Goal: Information Seeking & Learning: Learn about a topic

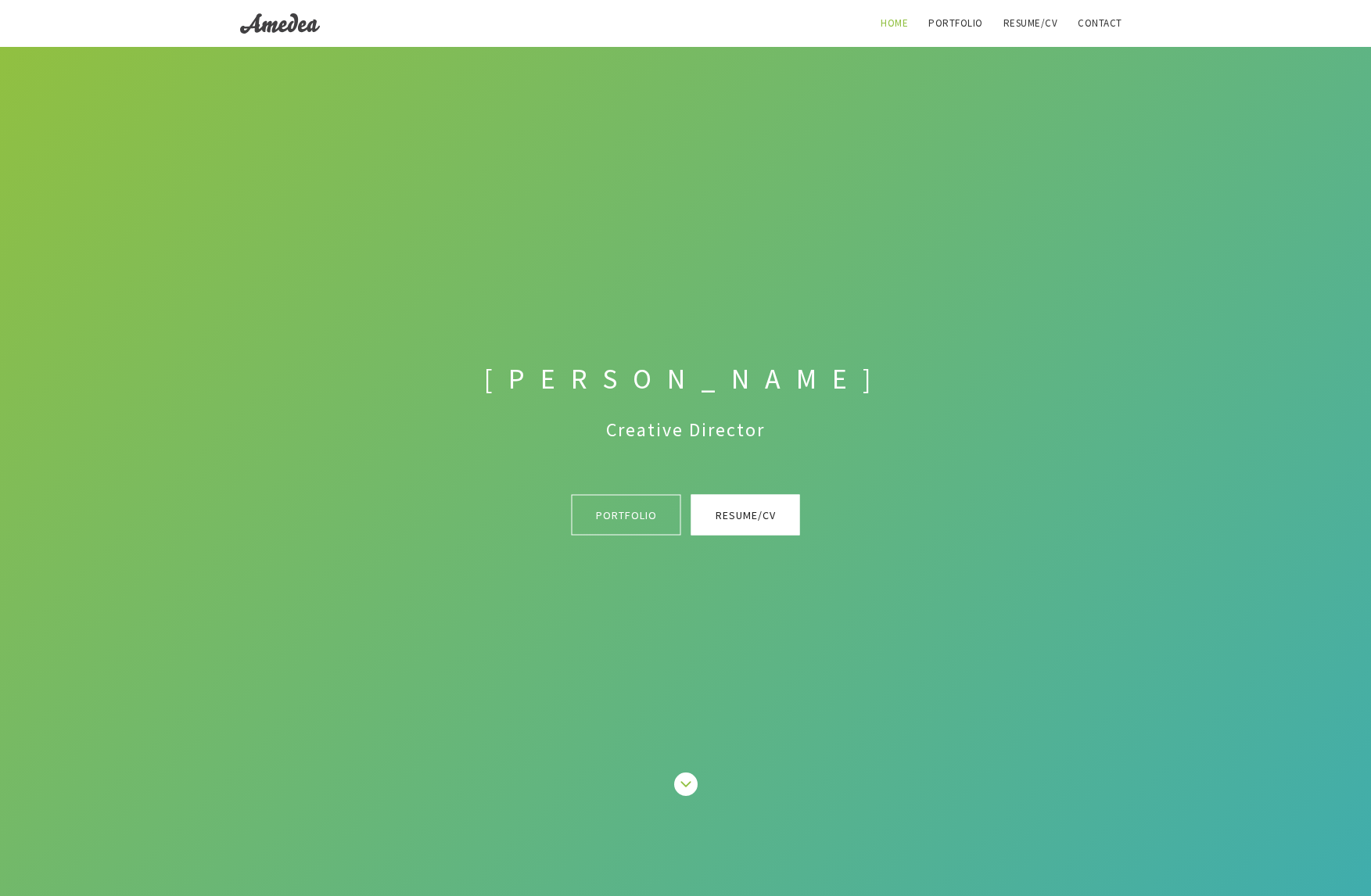
click at [736, 519] on link "Resume/CV" at bounding box center [745, 514] width 109 height 41
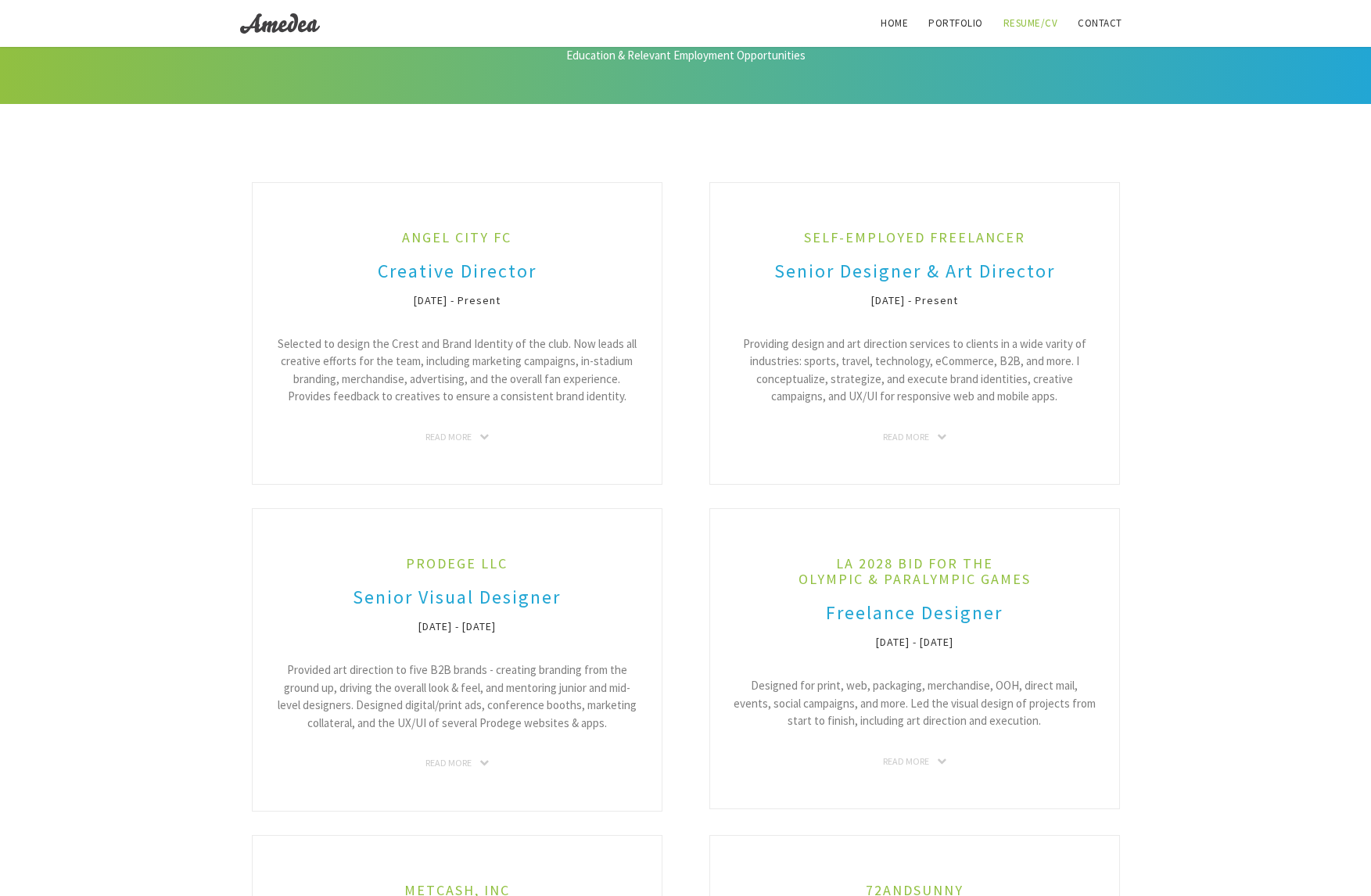
scroll to position [74, 0]
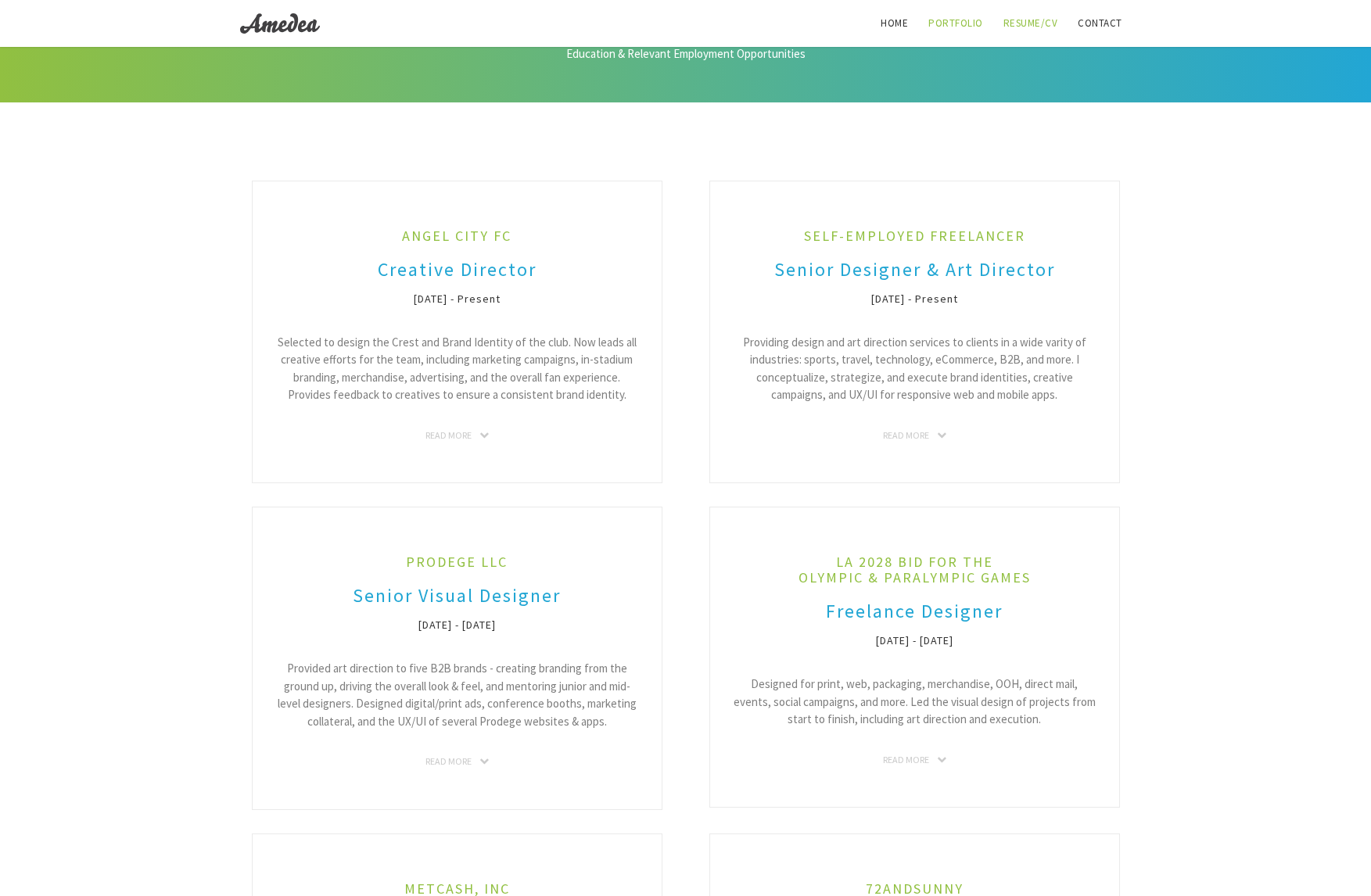
click at [921, 26] on link "Portfolio" at bounding box center [956, 24] width 74 height 47
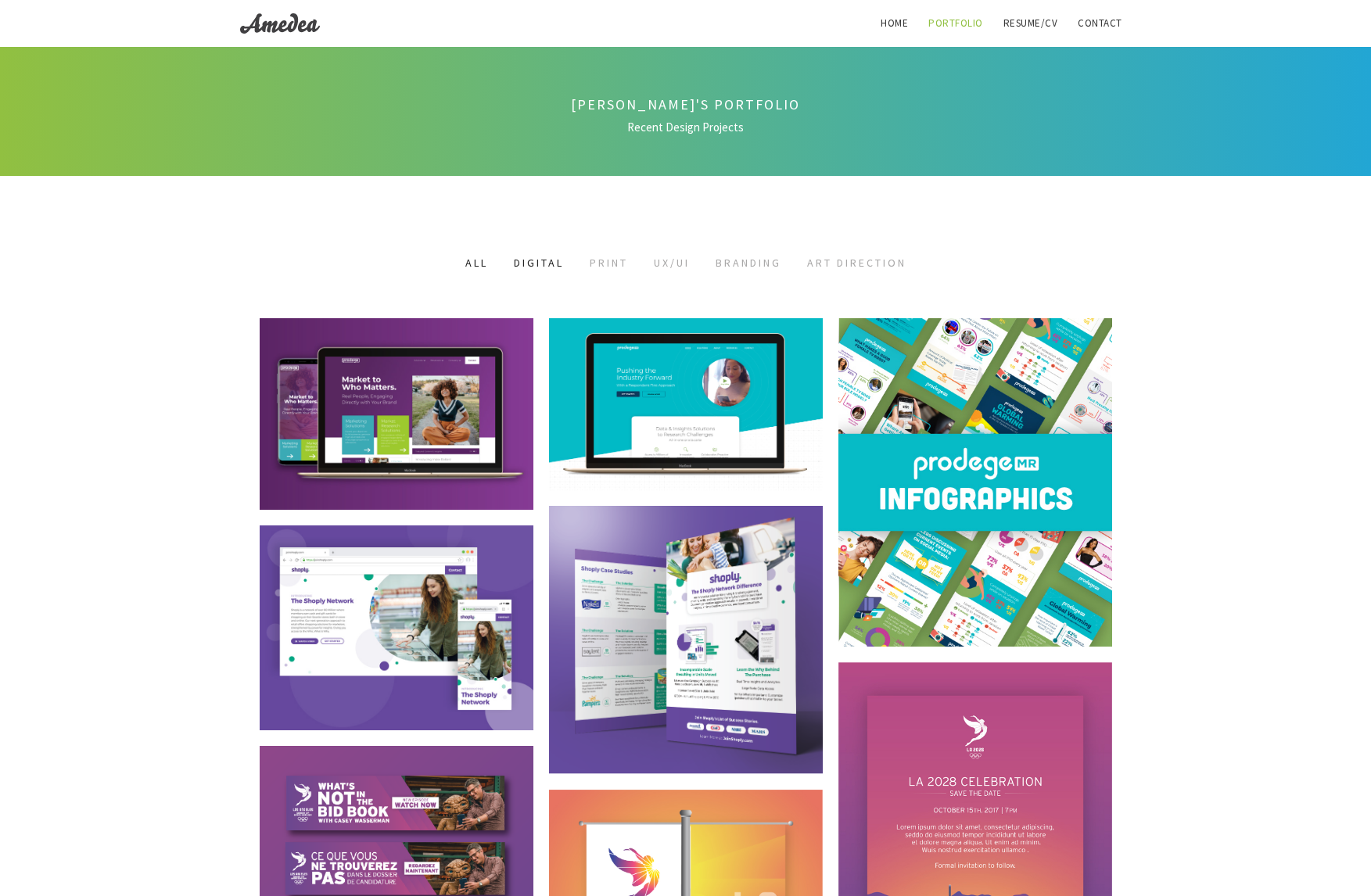
click at [514, 263] on link "Digital" at bounding box center [539, 263] width 50 height 14
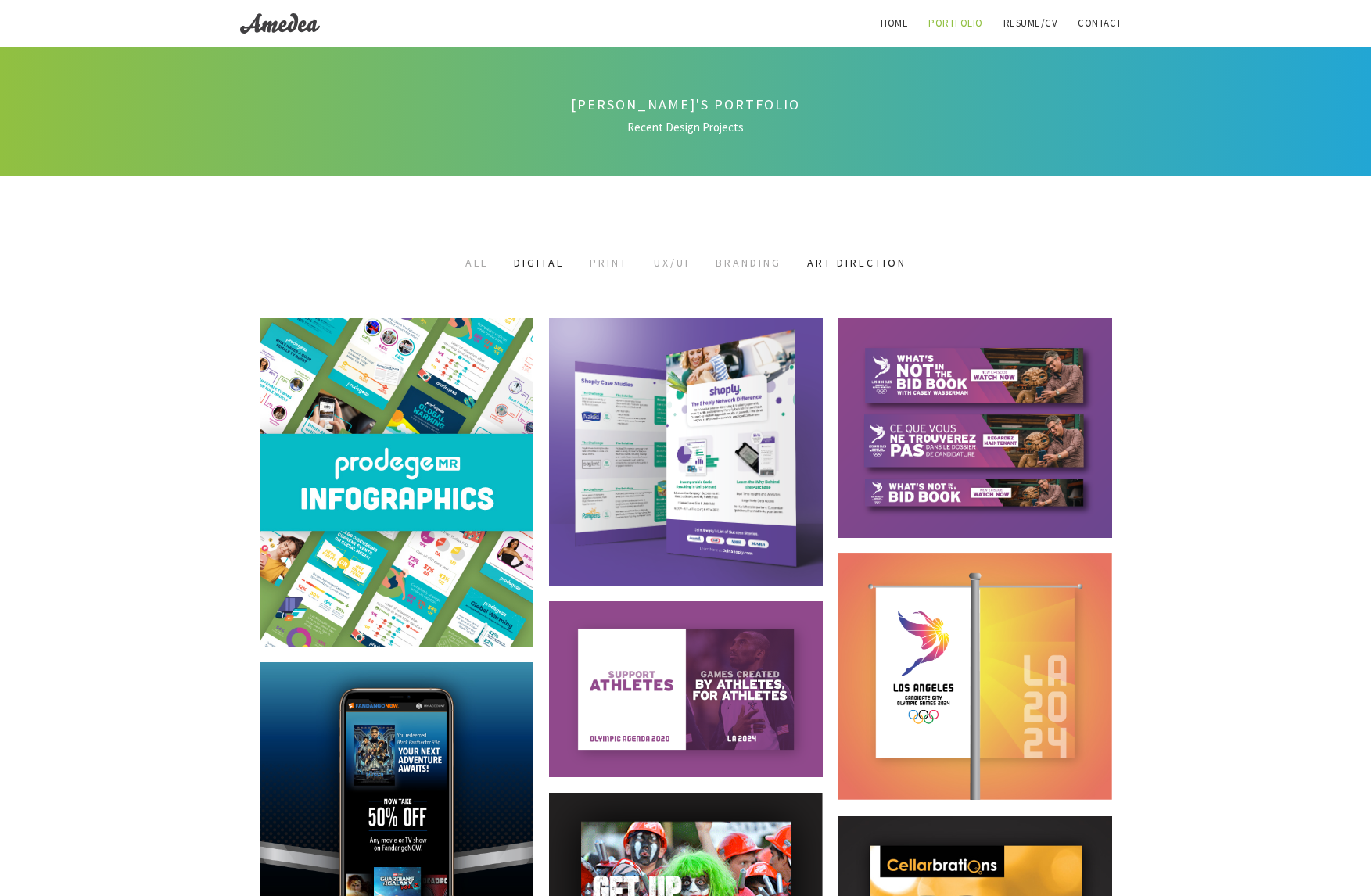
click at [838, 263] on link "Art Direction" at bounding box center [856, 263] width 100 height 14
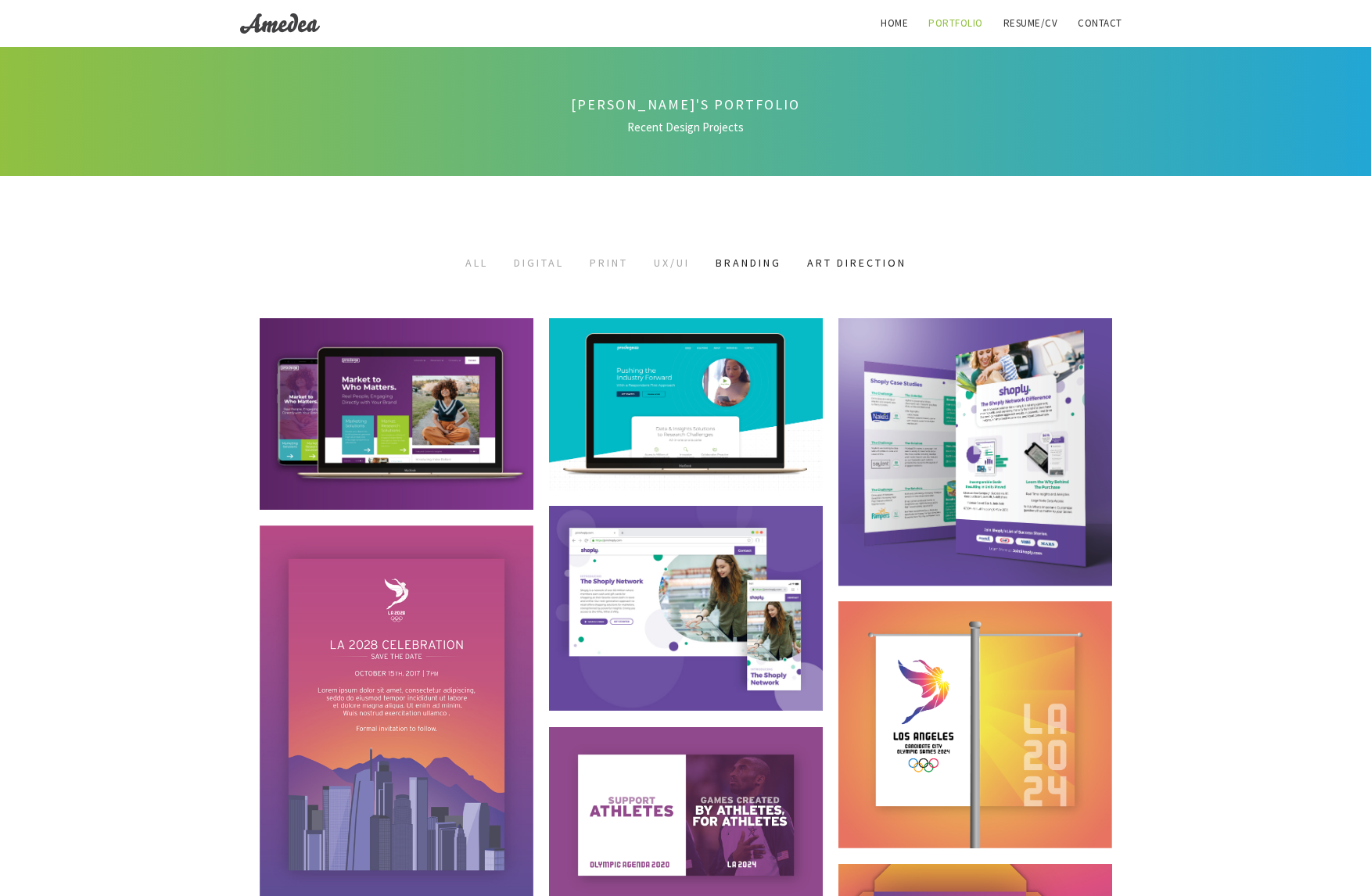
click at [781, 267] on link "Branding" at bounding box center [748, 263] width 66 height 14
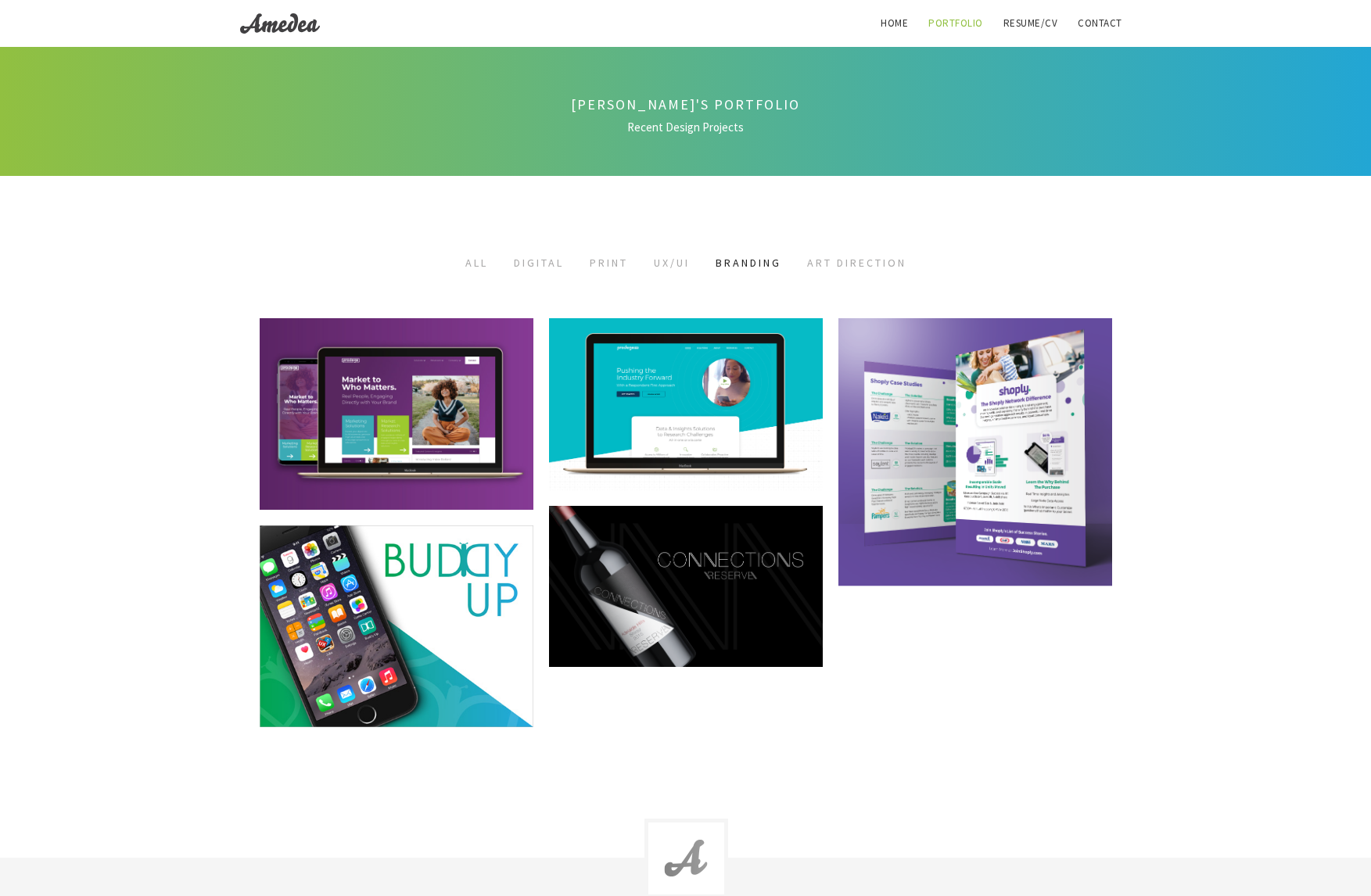
click at [855, 269] on li "Art Direction" at bounding box center [856, 263] width 123 height 18
click at [878, 261] on link "Art Direction" at bounding box center [856, 263] width 100 height 14
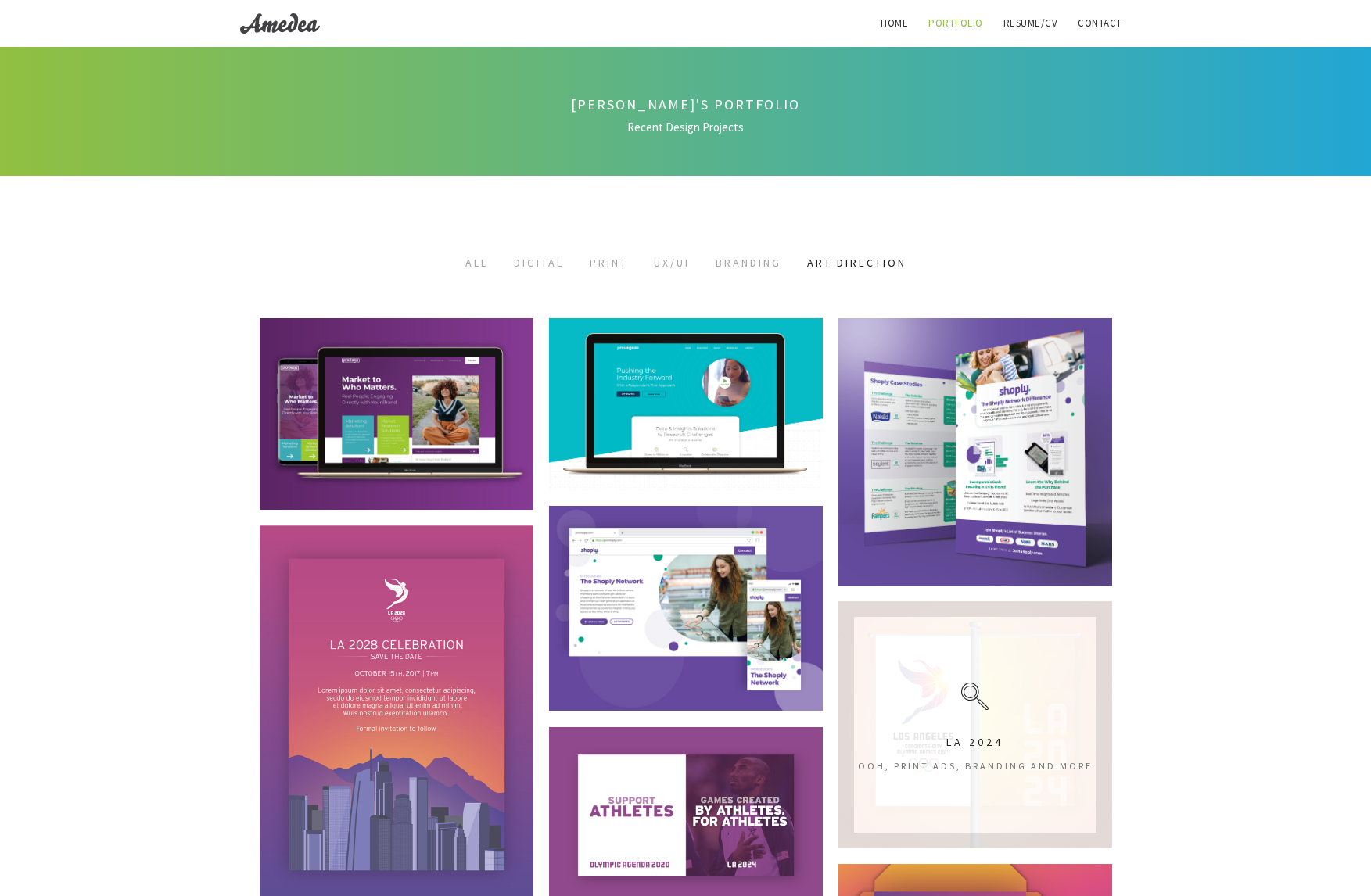
click at [947, 629] on div "LA 2024 OOH, Print ads, branding and more" at bounding box center [975, 724] width 274 height 247
click at [970, 687] on icon at bounding box center [974, 695] width 27 height 27
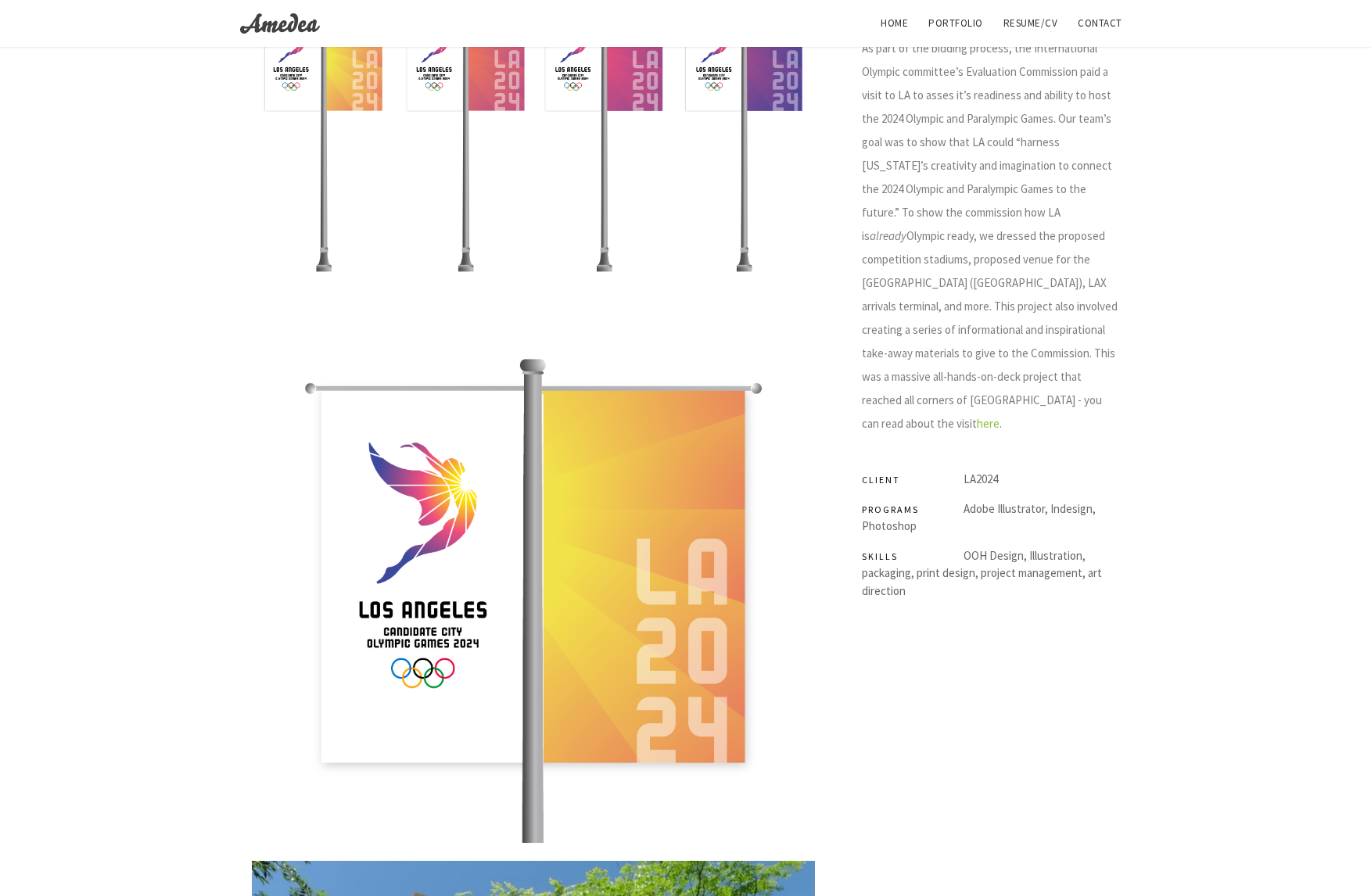
scroll to position [238, 0]
